Goal: Information Seeking & Learning: Learn about a topic

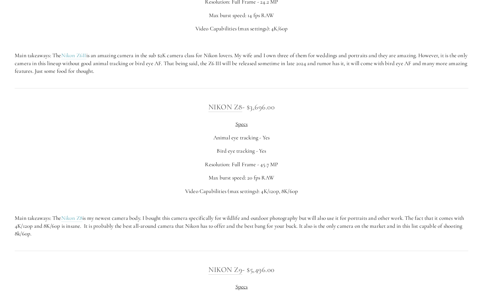
scroll to position [916, 0]
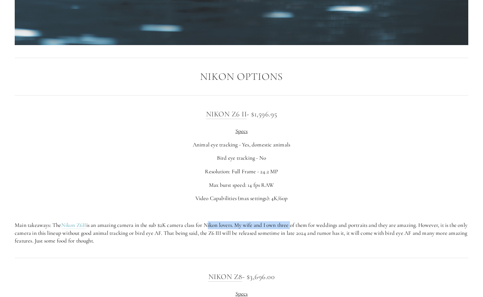
drag, startPoint x: 208, startPoint y: 227, endPoint x: 293, endPoint y: 229, distance: 84.9
click at [293, 229] on p "Main takeaways: The Nikon Z6II is an amazing camera in the sub $2K camera class…" at bounding box center [242, 233] width 454 height 24
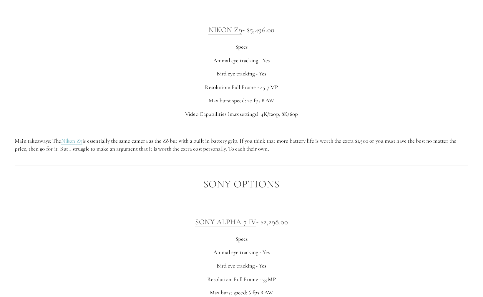
scroll to position [1314, 0]
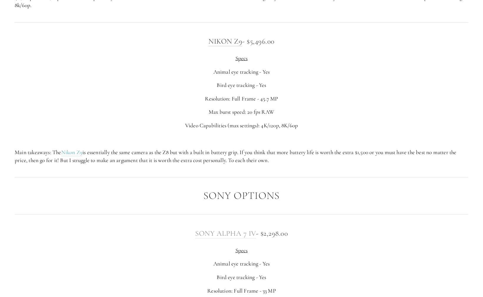
click at [228, 235] on link "Sony Alpha 7 IV" at bounding box center [225, 233] width 61 height 9
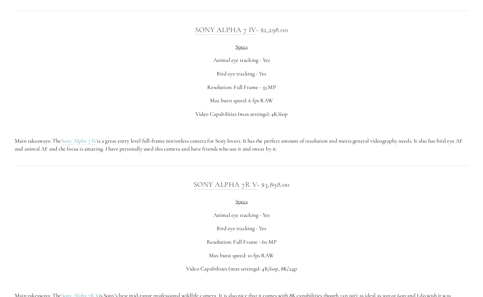
scroll to position [1560, 0]
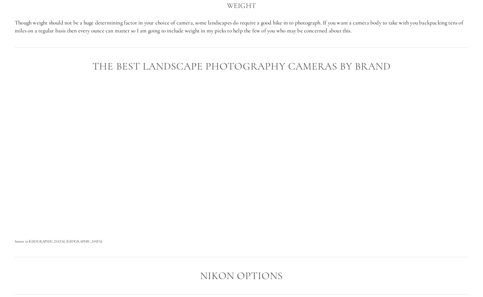
scroll to position [726, 0]
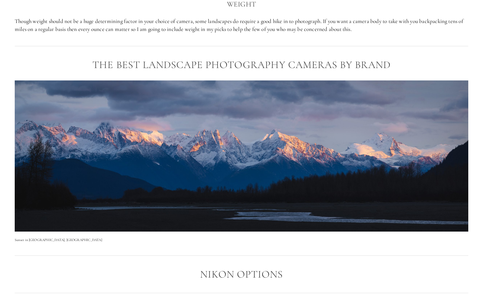
click at [237, 154] on img at bounding box center [242, 155] width 454 height 151
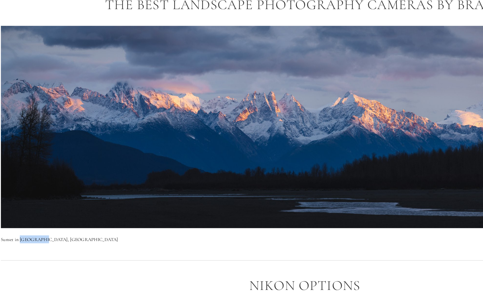
drag, startPoint x: 46, startPoint y: 240, endPoint x: 29, endPoint y: 240, distance: 17.1
click at [29, 240] on p "Sunset in [GEOGRAPHIC_DATA], [GEOGRAPHIC_DATA]" at bounding box center [242, 240] width 454 height 6
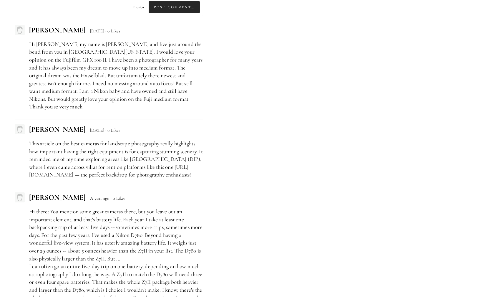
scroll to position [2452, 0]
